Goal: Information Seeking & Learning: Check status

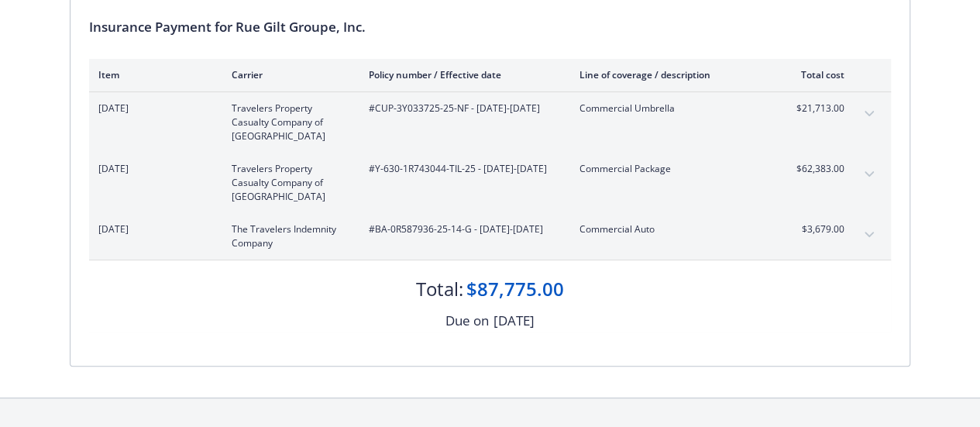
scroll to position [142, 0]
